Goal: Task Accomplishment & Management: Complete application form

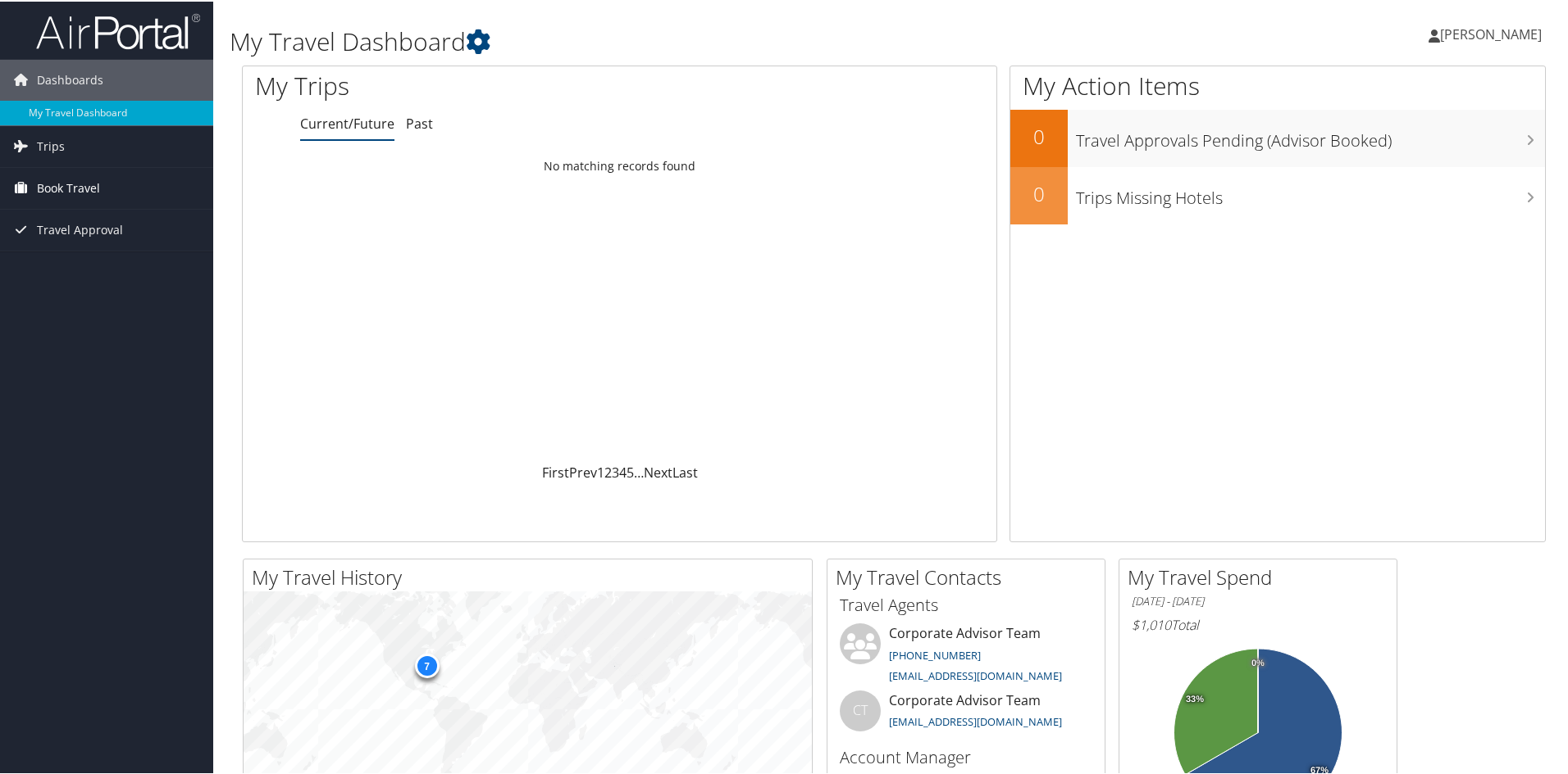
click at [90, 183] on span "Book Travel" at bounding box center [68, 186] width 63 height 41
click at [102, 225] on link "Agent Booking Request" at bounding box center [106, 219] width 213 height 24
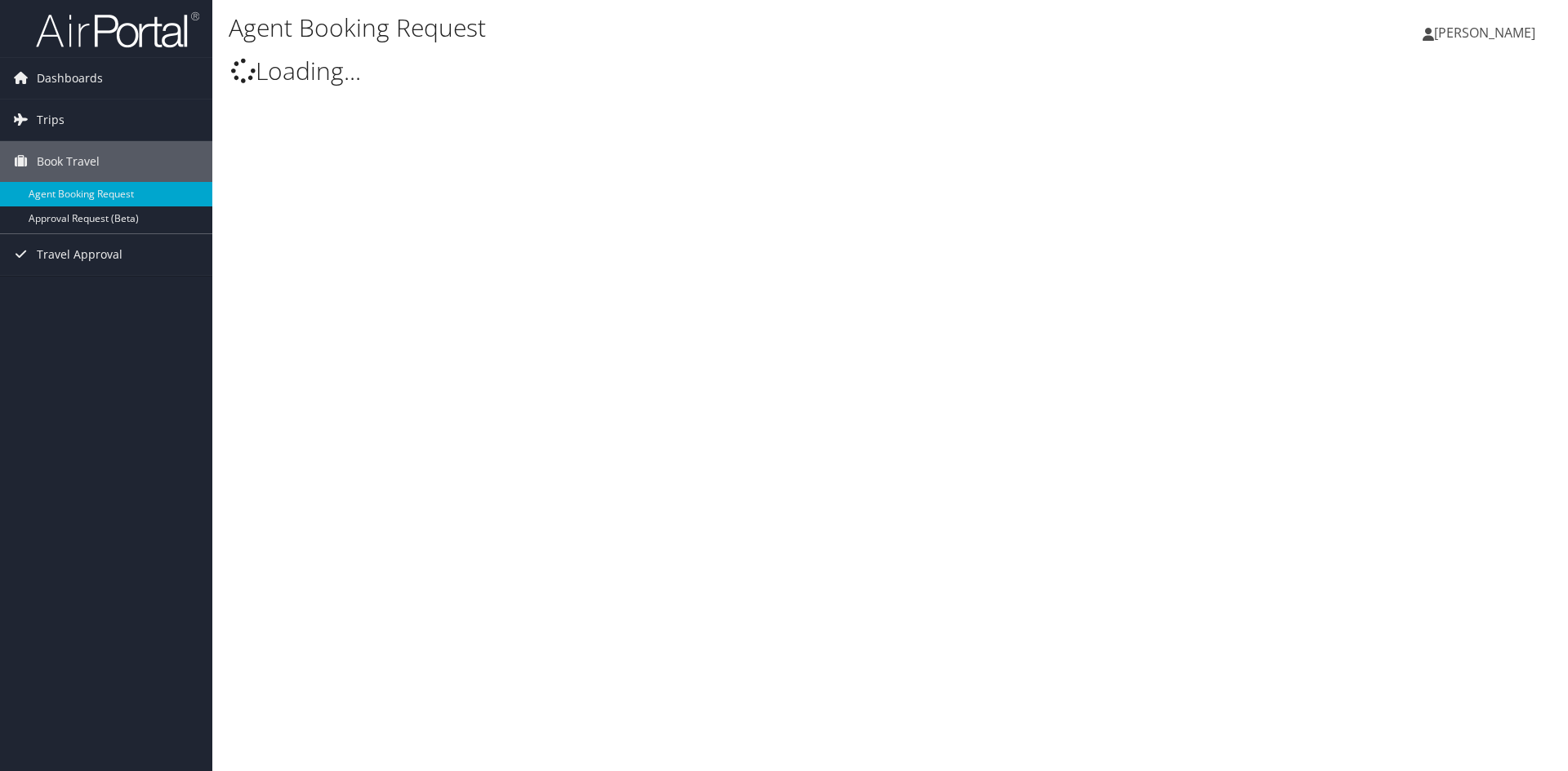
select select "[EMAIL_ADDRESS][DOMAIN_NAME]"
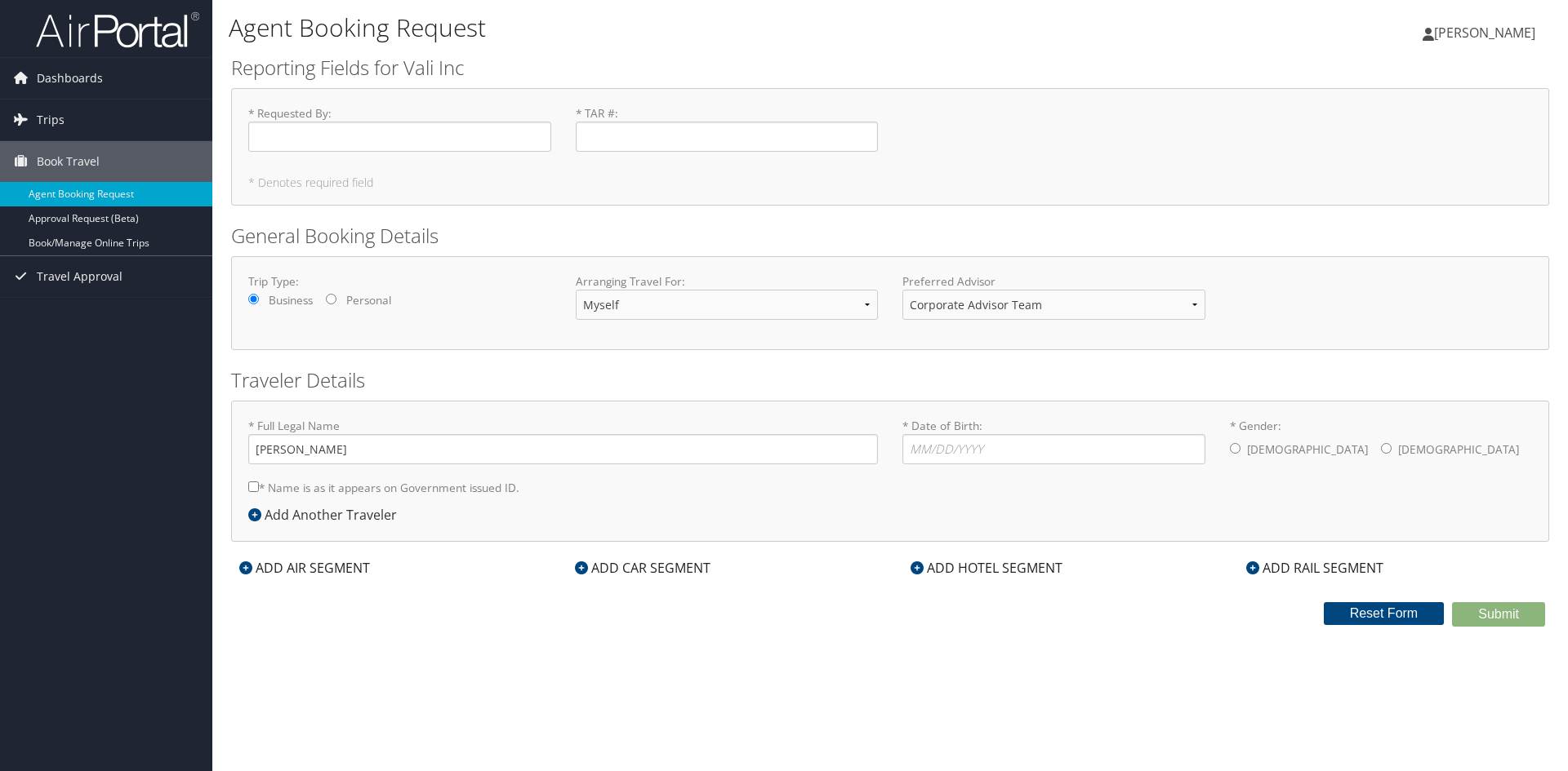
click at [337, 295] on input "Personal" at bounding box center [331, 299] width 10 height 10
radio input "true"
click at [292, 303] on label "Business" at bounding box center [291, 300] width 44 height 16
click at [259, 303] on input "Business" at bounding box center [253, 299] width 10 height 10
radio input "true"
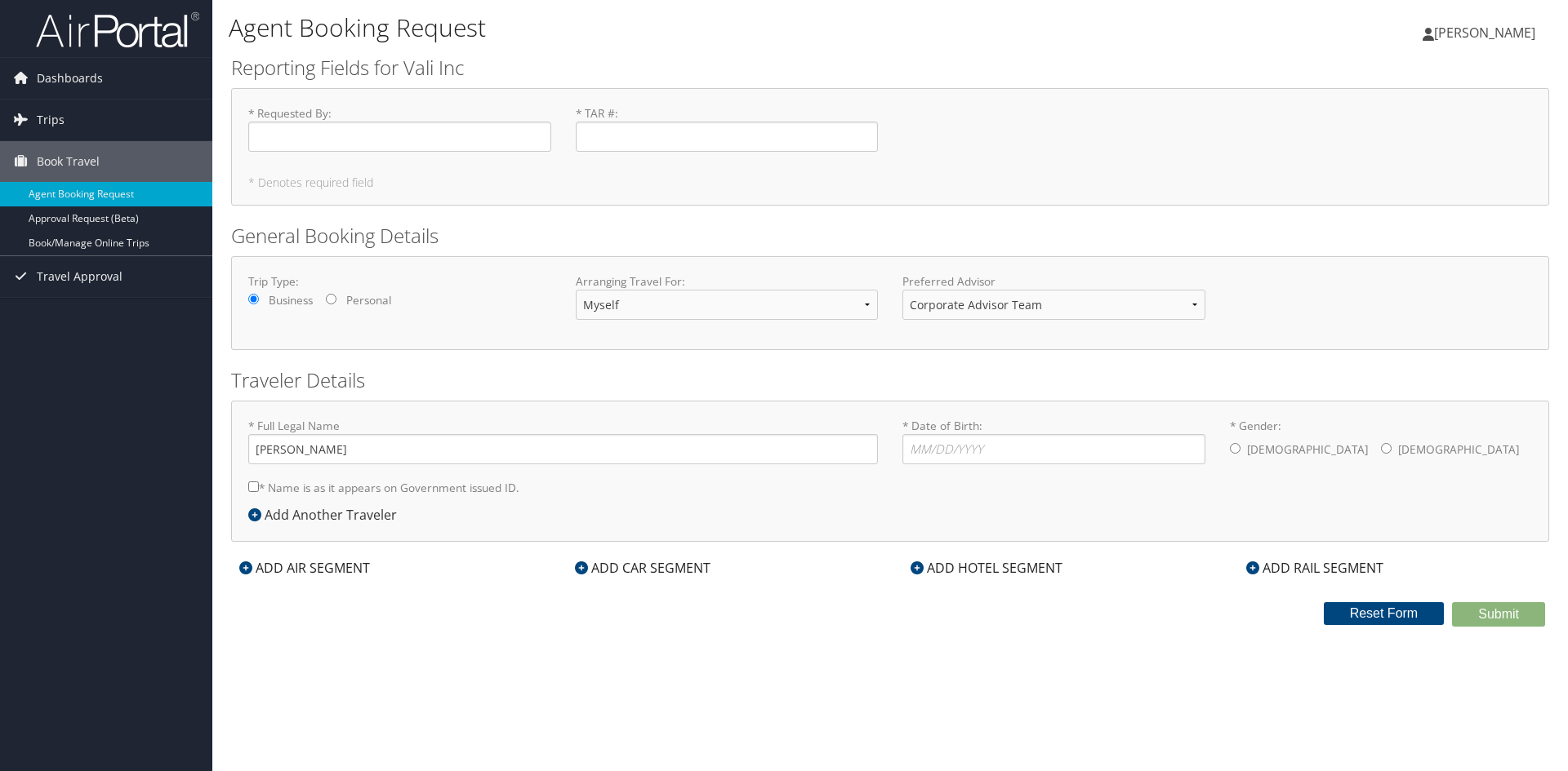
click at [1087, 287] on label "Preferred Advisor" at bounding box center [1053, 281] width 303 height 16
click at [1098, 293] on select "Corporate Advisor Team Corporate Advisor Team" at bounding box center [1053, 304] width 303 height 30
click at [902, 290] on select "Corporate Advisor Team Corporate Advisor Team" at bounding box center [1053, 304] width 303 height 30
click at [388, 297] on label "Personal" at bounding box center [369, 300] width 45 height 16
click at [337, 297] on input "Personal" at bounding box center [331, 299] width 10 height 10
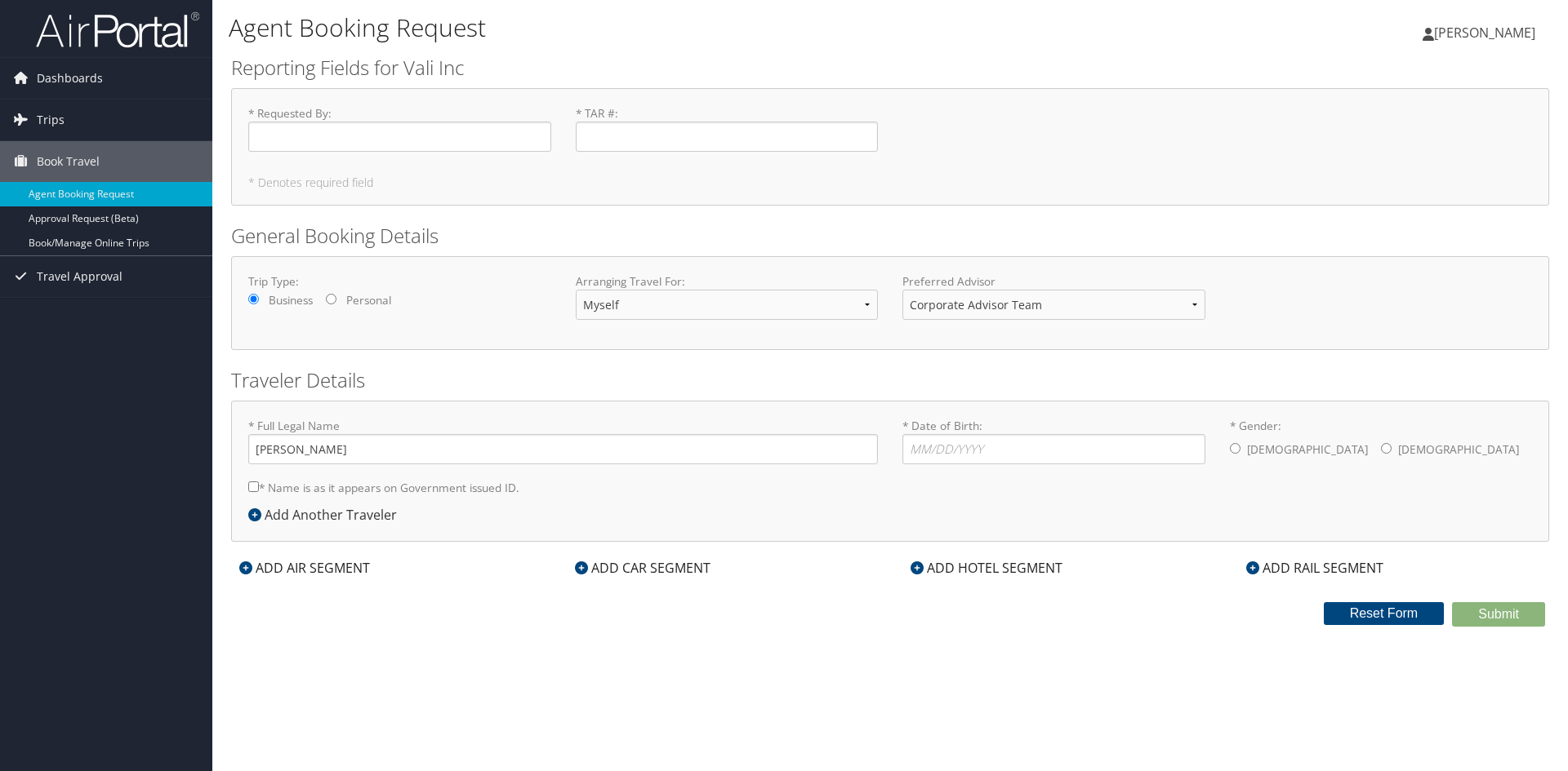
radio input "true"
click at [644, 297] on select "Myself Another Traveler Guest Traveler" at bounding box center [727, 304] width 303 height 30
click at [320, 309] on div "Trip Type: Business Personal" at bounding box center [399, 295] width 327 height 44
click at [292, 301] on label "Business" at bounding box center [291, 300] width 44 height 16
click at [259, 301] on input "Business" at bounding box center [253, 299] width 10 height 10
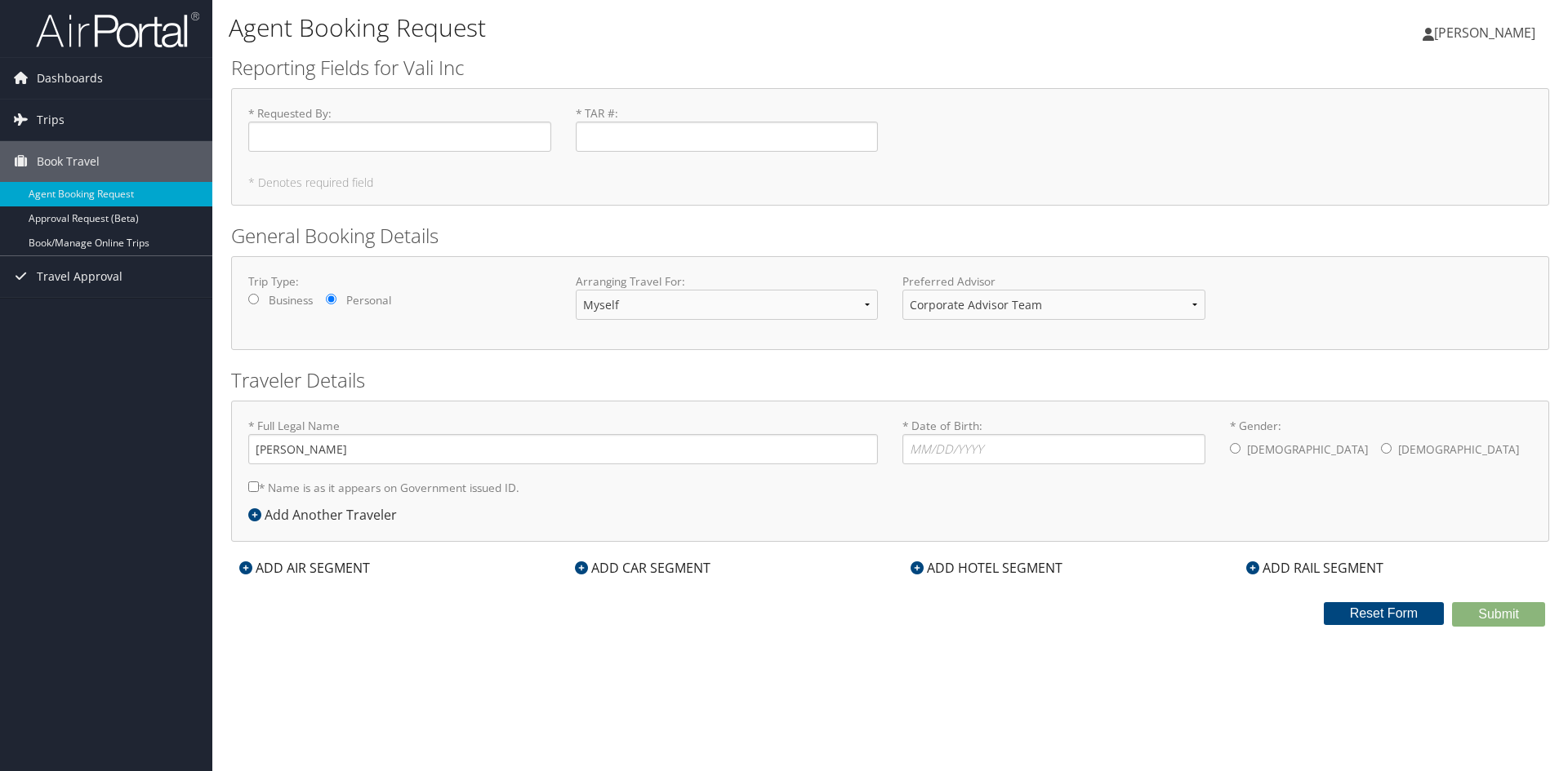
radio input "true"
click at [283, 490] on label "* Name is as it appears on Government issued ID." at bounding box center [384, 487] width 271 height 30
click at [259, 490] on input "* Name is as it appears on Government issued ID." at bounding box center [253, 487] width 10 height 10
checkbox input "true"
